Goal: Information Seeking & Learning: Learn about a topic

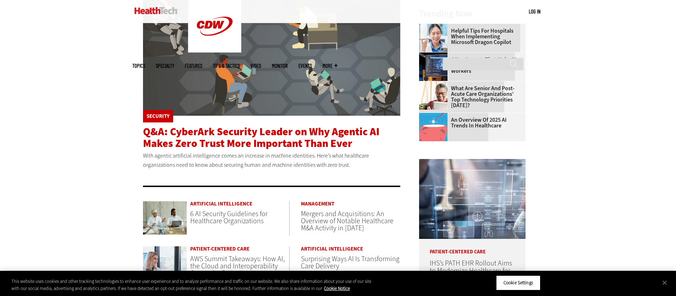
click at [188, 133] on span "Q&A: CyberArk Security Leader on Why Agentic AI Makes Zero Trust More Important…" at bounding box center [261, 137] width 236 height 26
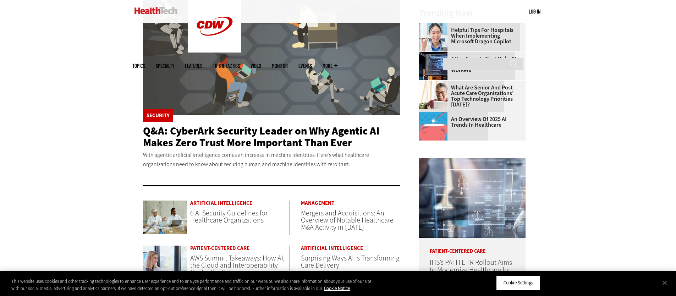
scroll to position [215, 0]
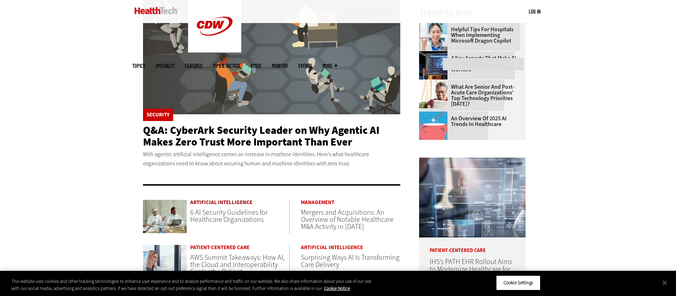
click at [197, 204] on link "Artificial Intelligence" at bounding box center [239, 202] width 99 height 5
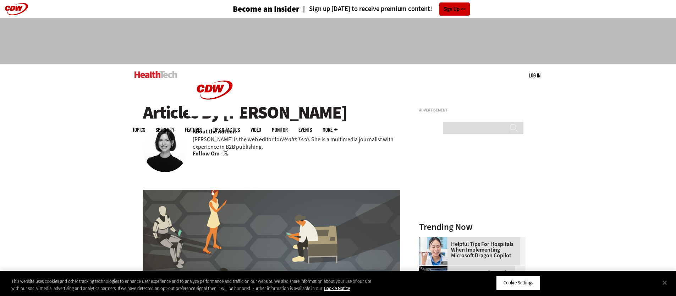
click at [224, 153] on link "Twitter" at bounding box center [226, 153] width 6 height 6
drag, startPoint x: 226, startPoint y: 112, endPoint x: 354, endPoint y: 113, distance: 128.0
click at [354, 113] on h1 "Articles By Jordan Scott" at bounding box center [271, 113] width 257 height 20
